Goal: Task Accomplishment & Management: Use online tool/utility

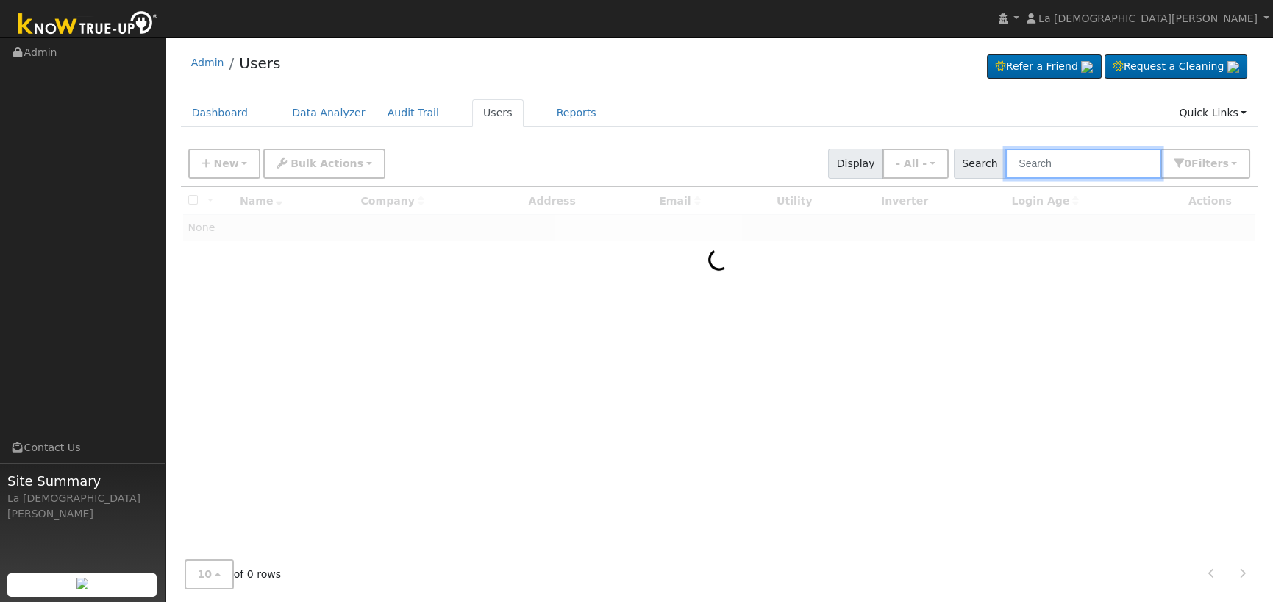
click at [1068, 165] on input "text" at bounding box center [1083, 164] width 156 height 30
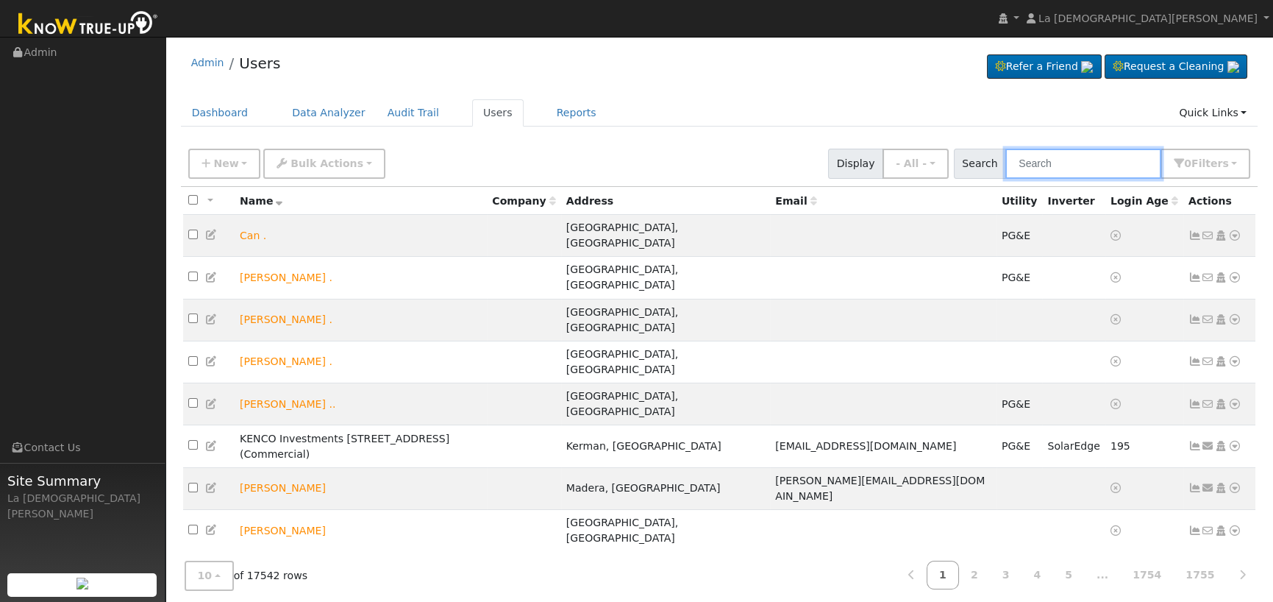
paste input "Samantha Keen"
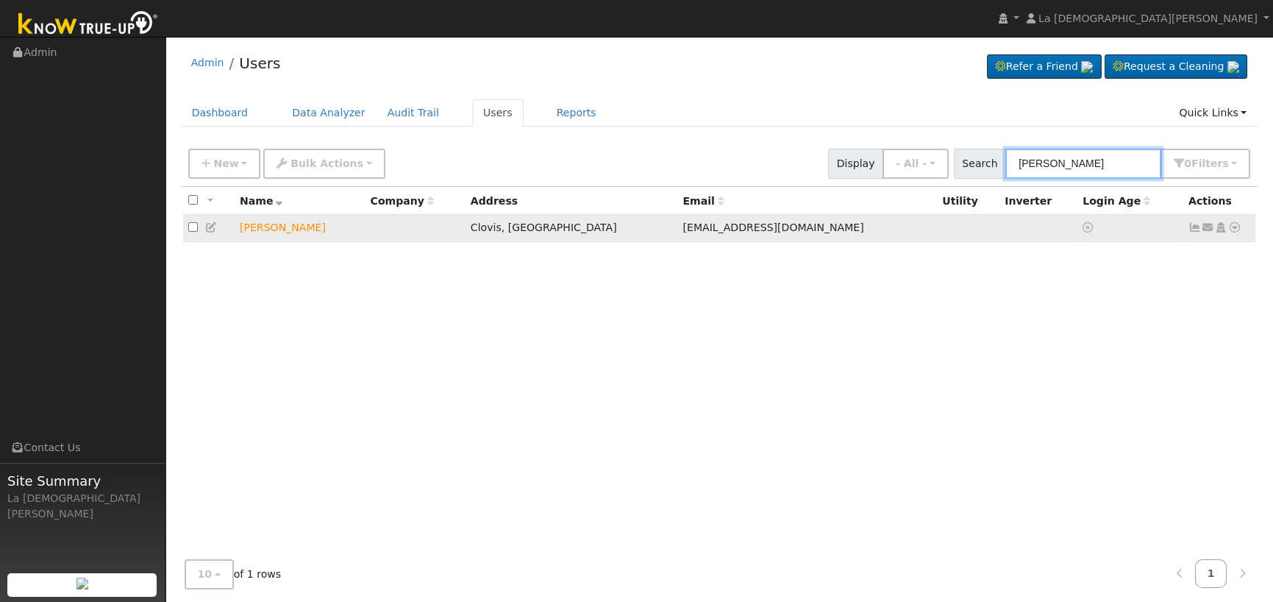
type input "Samantha Keen"
click at [1206, 232] on icon at bounding box center [1208, 227] width 13 height 10
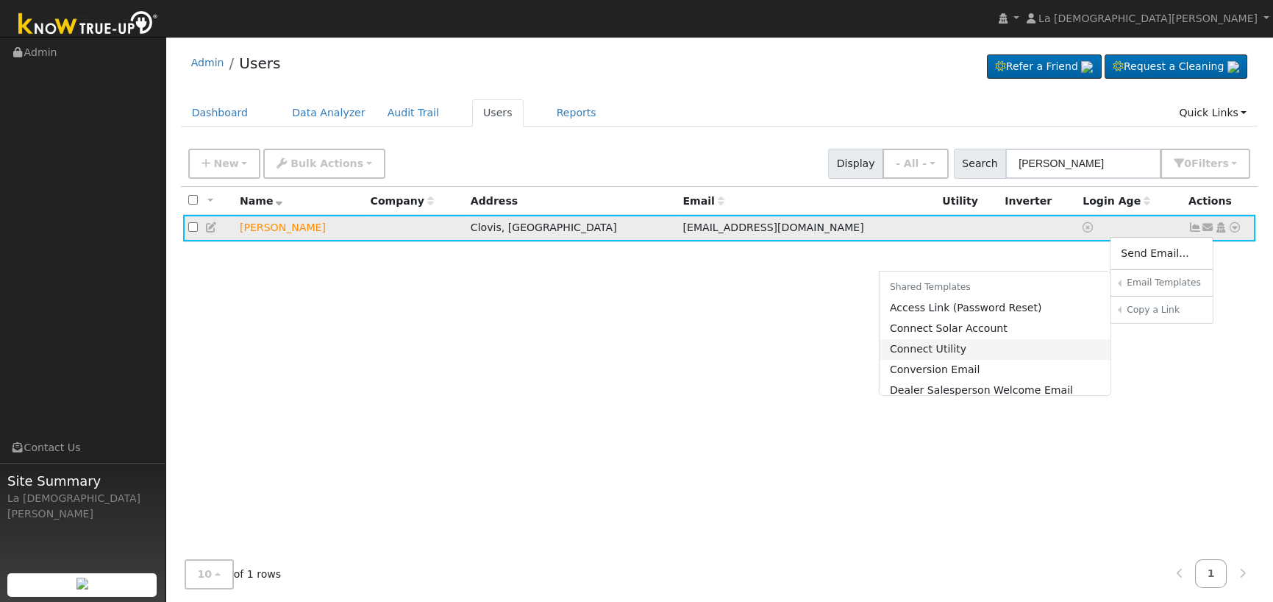
click at [977, 354] on link "Connect Utility" at bounding box center [996, 349] width 232 height 21
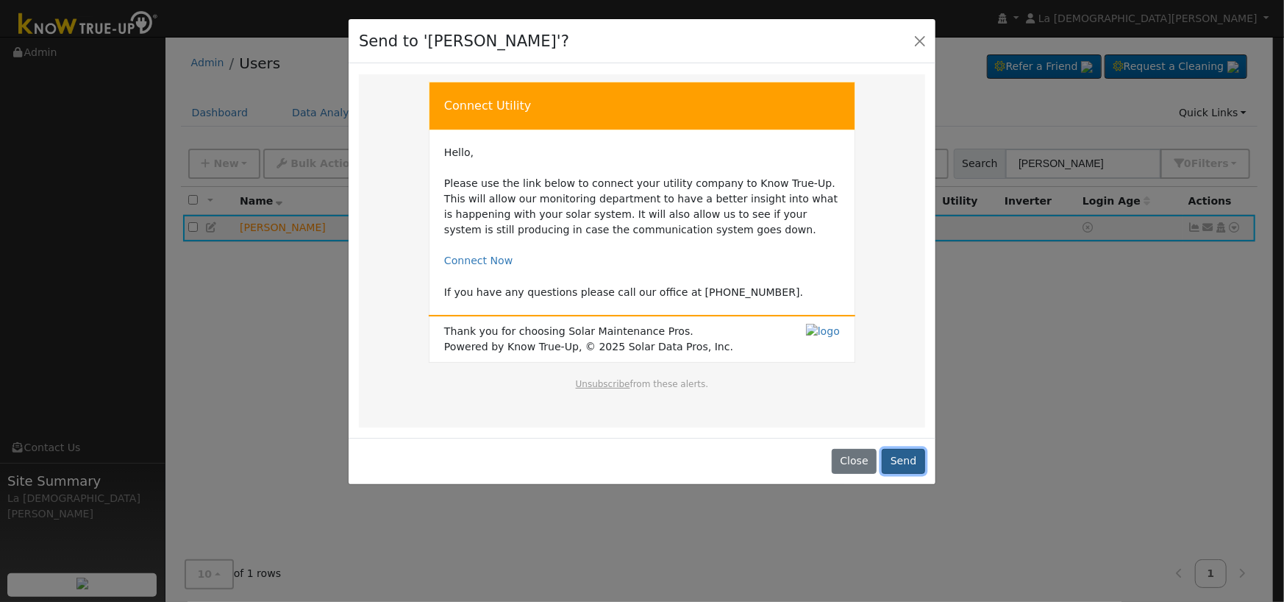
click at [908, 460] on button "Send" at bounding box center [903, 461] width 43 height 25
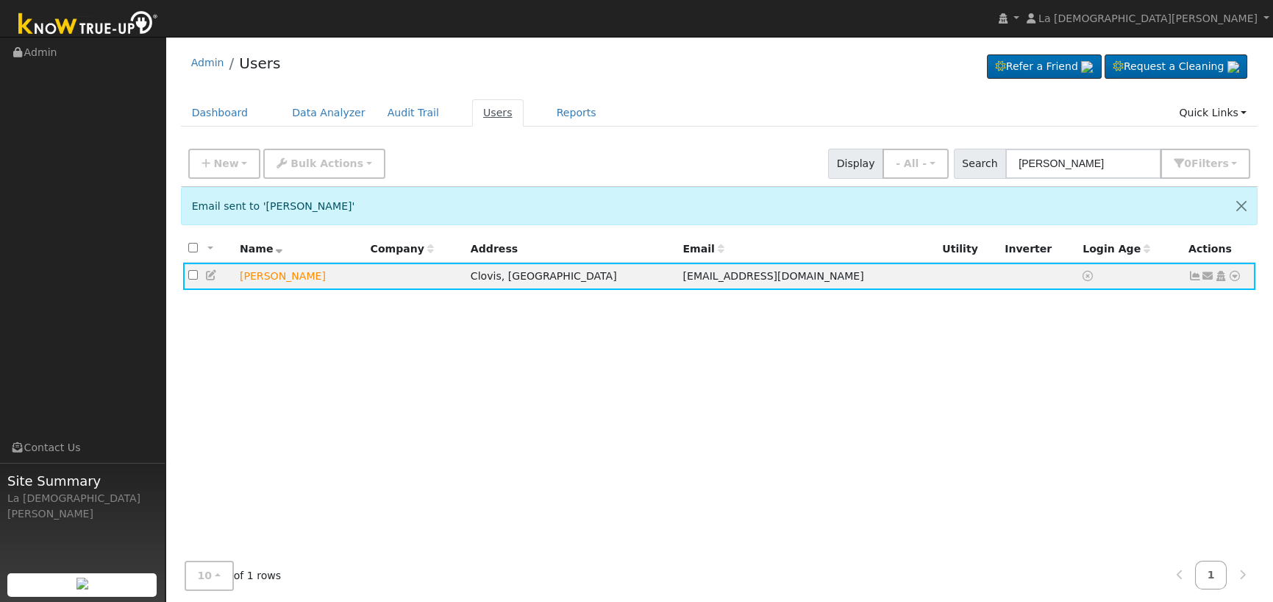
click at [472, 114] on link "Users" at bounding box center [497, 112] width 51 height 27
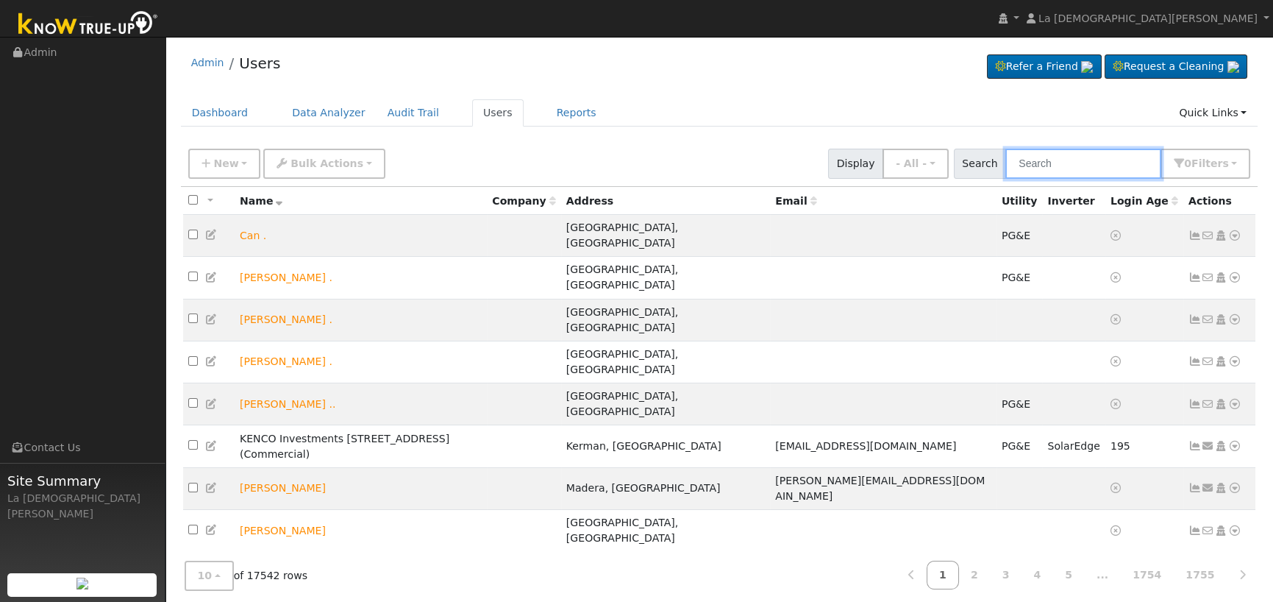
paste input "Mike Schmidt"
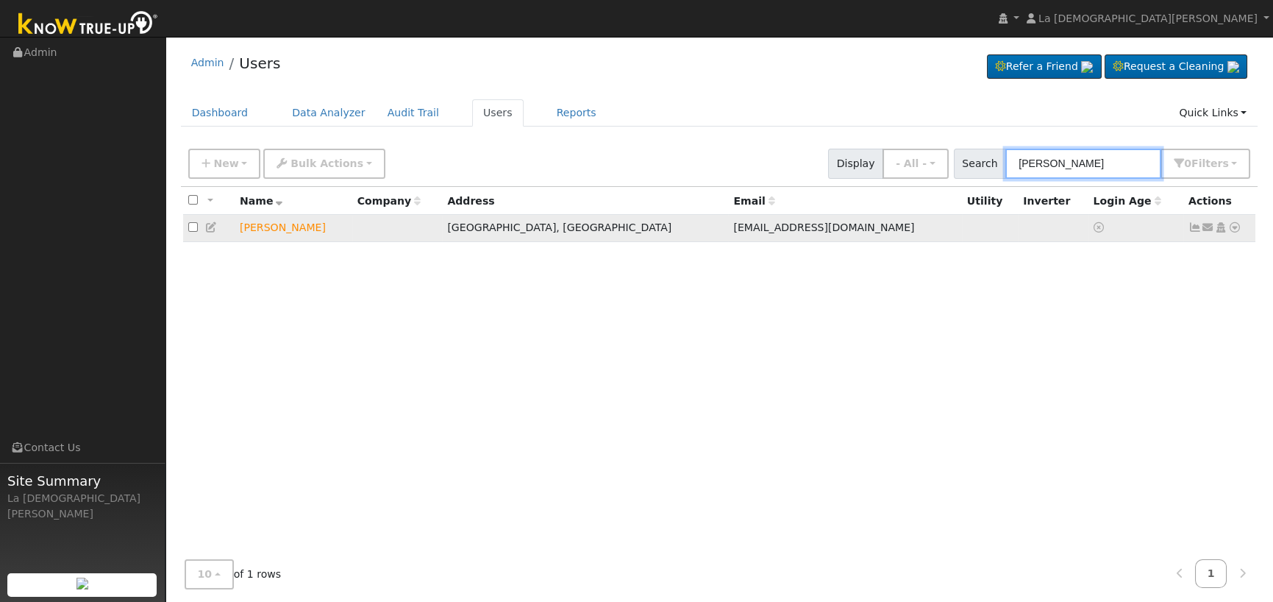
type input "Mike Schmidt"
click at [1206, 226] on icon at bounding box center [1208, 227] width 13 height 10
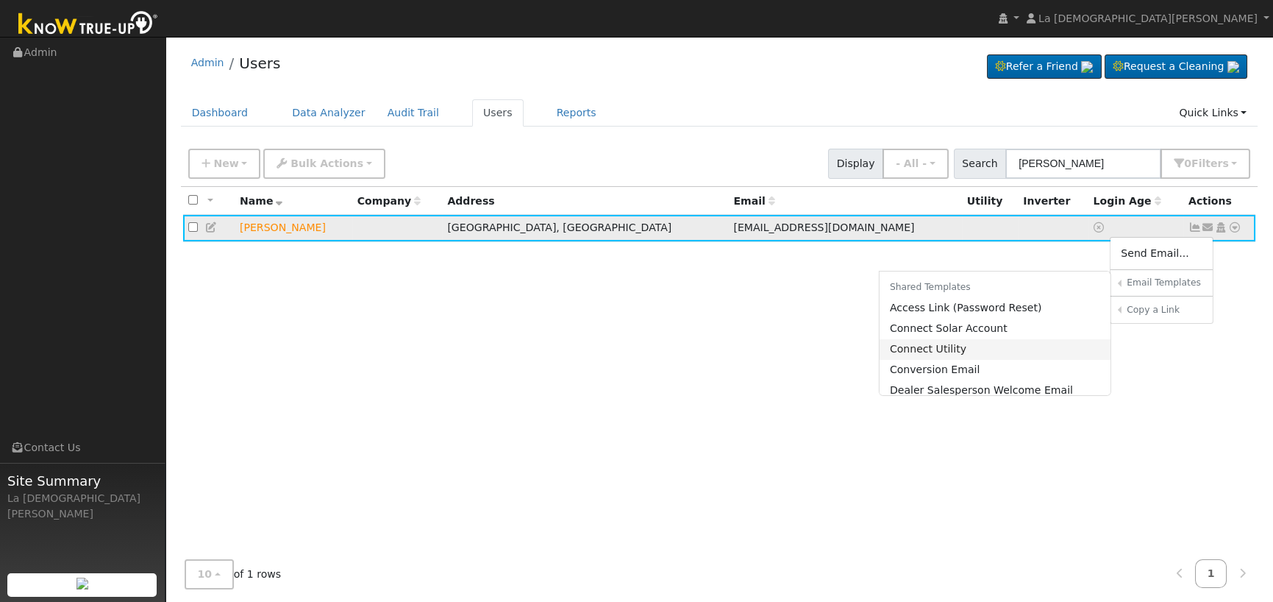
click at [956, 350] on link "Connect Utility" at bounding box center [996, 349] width 232 height 21
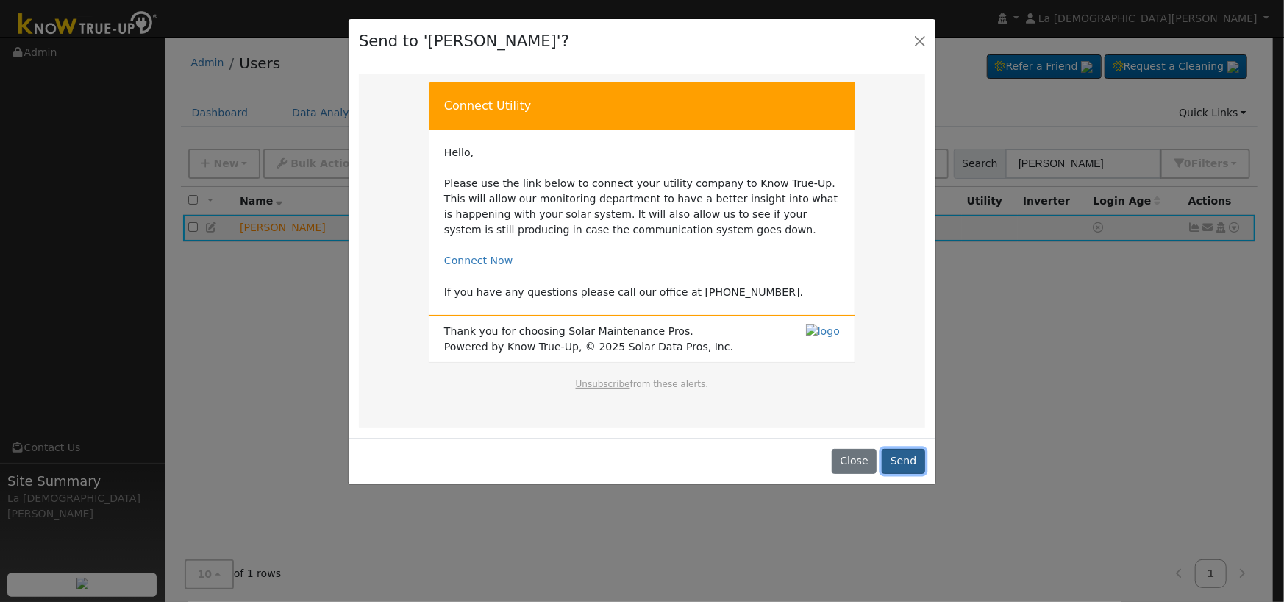
click at [905, 464] on button "Send" at bounding box center [903, 461] width 43 height 25
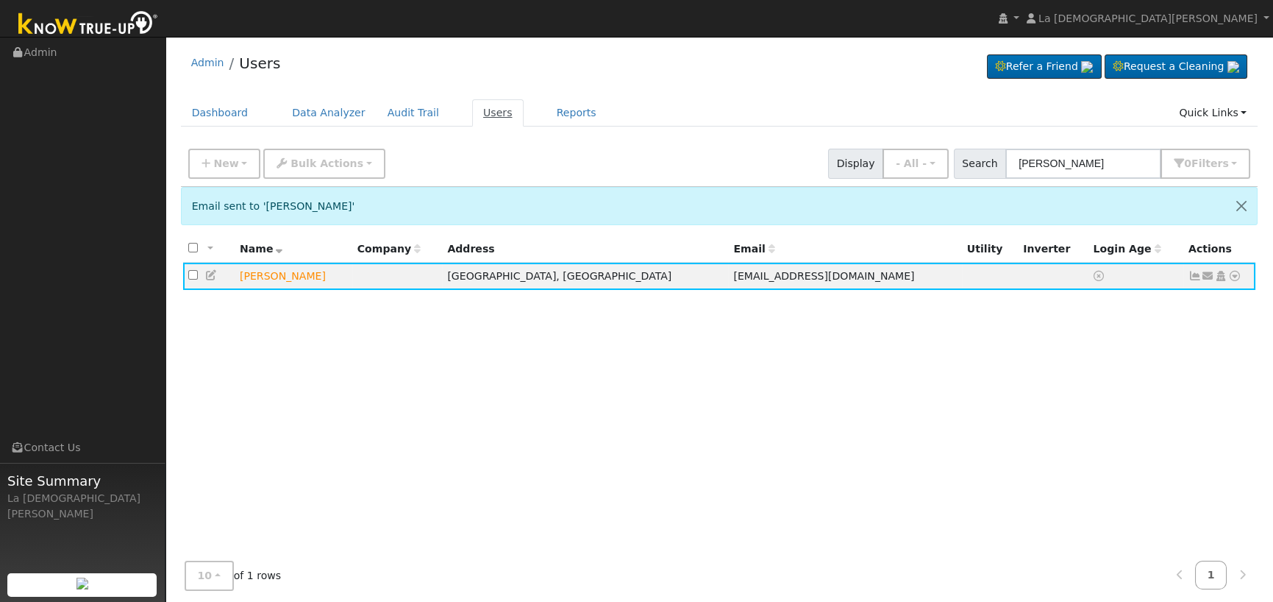
click at [472, 116] on link "Users" at bounding box center [497, 112] width 51 height 27
